Goal: Navigation & Orientation: Find specific page/section

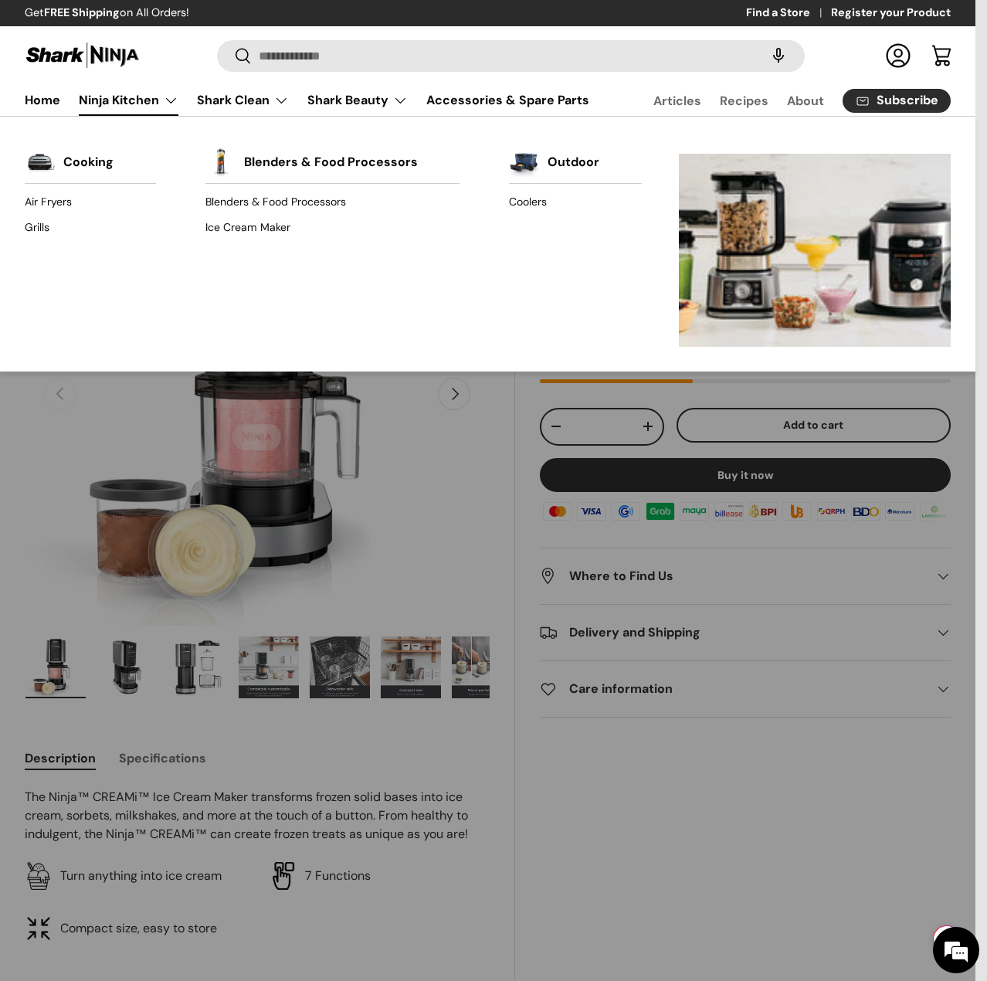
click at [159, 99] on link "Ninja Kitchen" at bounding box center [129, 100] width 100 height 31
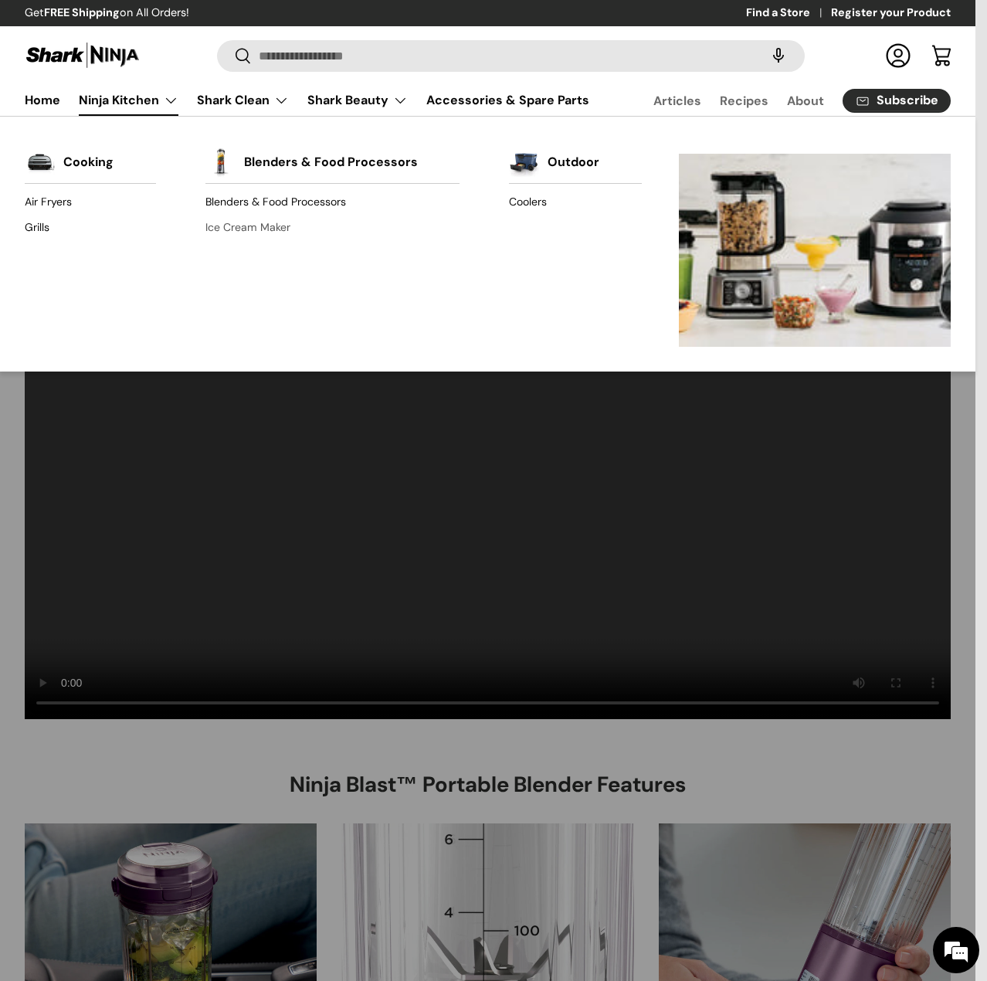
click at [239, 228] on link "Ice Cream Maker" at bounding box center [332, 227] width 255 height 25
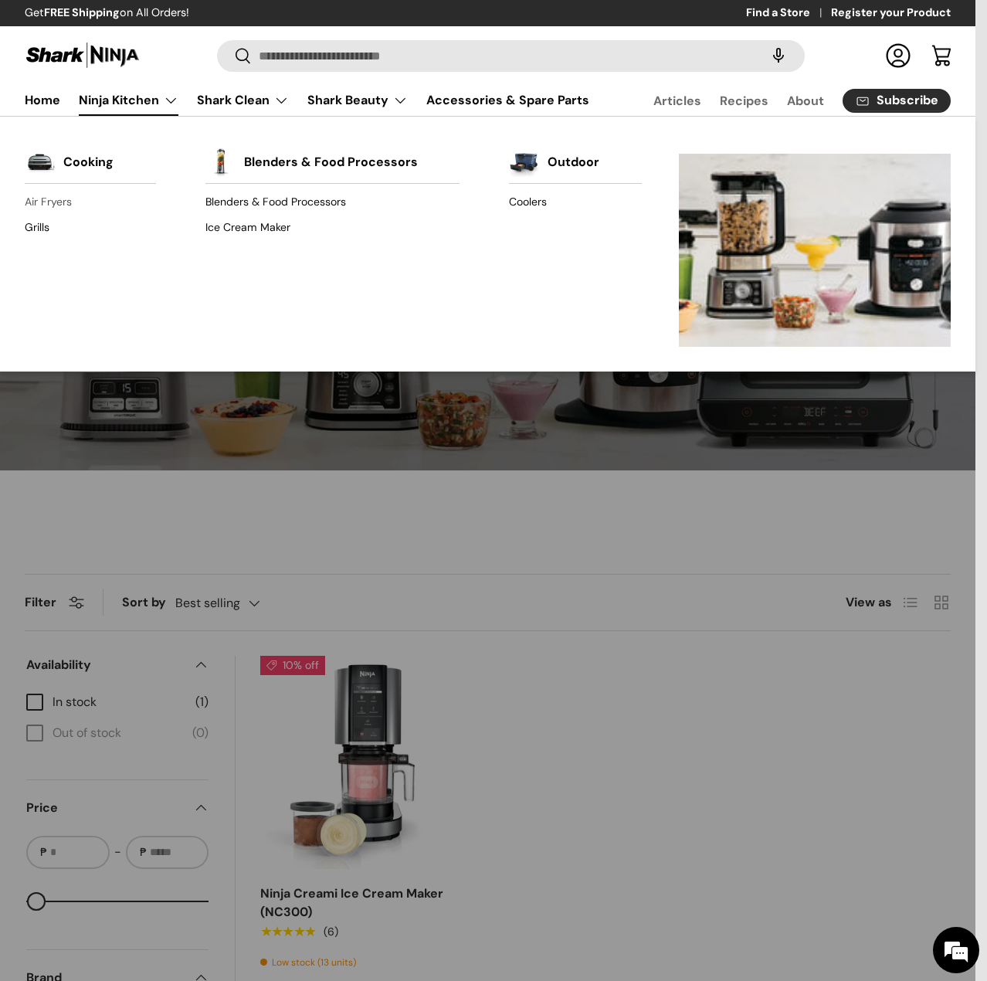
click at [67, 197] on link "Air Fryers" at bounding box center [90, 202] width 131 height 25
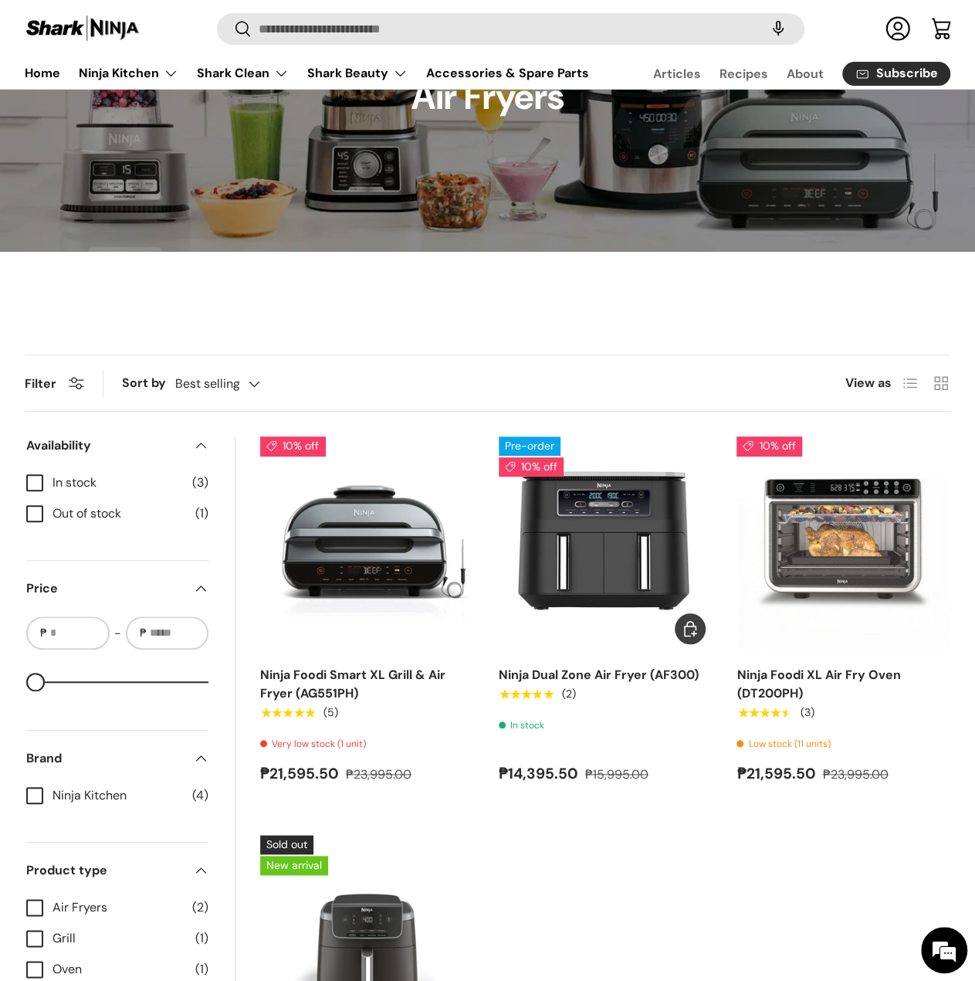
scroll to position [305, 0]
